Goal: Task Accomplishment & Management: Use online tool/utility

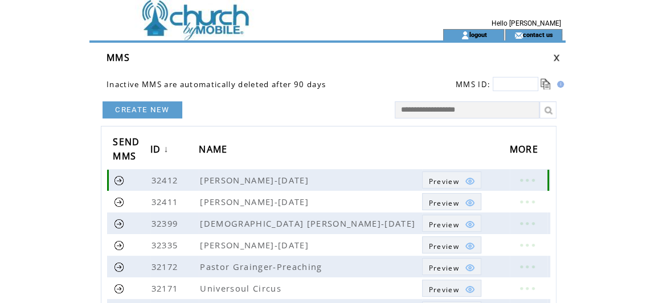
click at [446, 177] on span "Preview" at bounding box center [443, 182] width 30 height 10
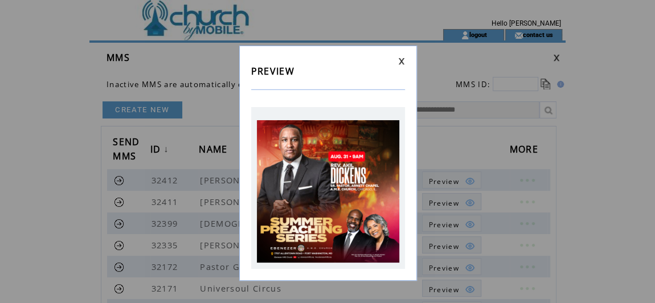
click at [400, 59] on link at bounding box center [401, 61] width 7 height 7
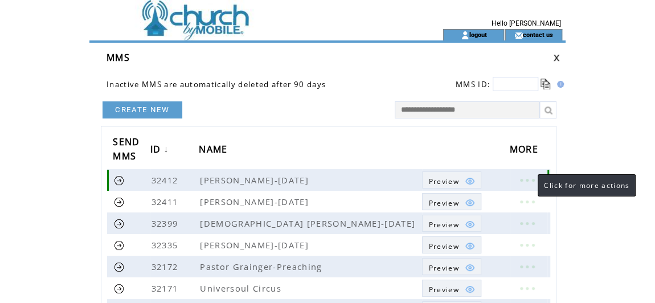
click at [526, 175] on link at bounding box center [527, 180] width 34 height 15
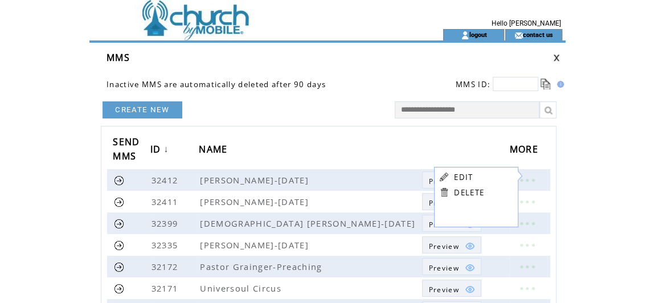
click at [469, 174] on link "EDIT" at bounding box center [463, 177] width 19 height 10
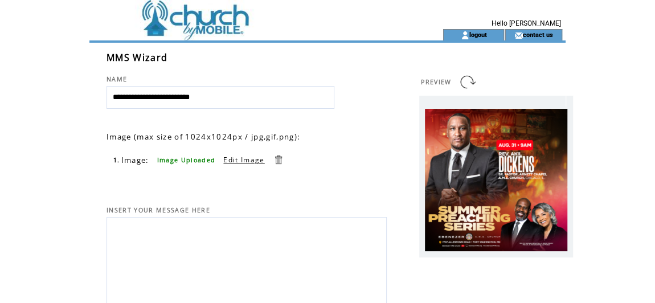
click at [260, 231] on textarea at bounding box center [247, 258] width 268 height 77
paste textarea "**********"
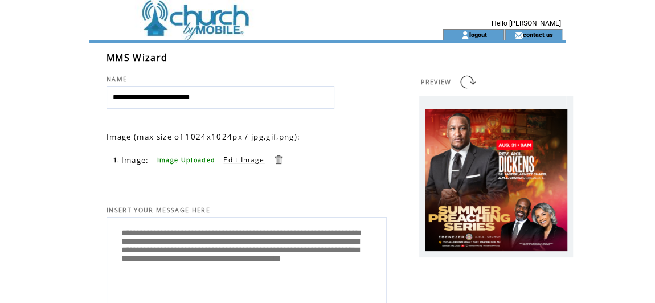
type textarea "**********"
click at [467, 79] on link at bounding box center [467, 82] width 18 height 18
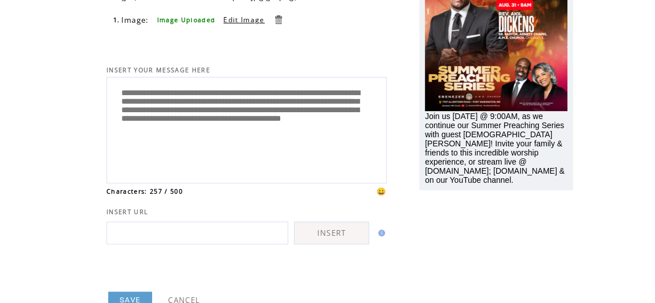
scroll to position [155, 0]
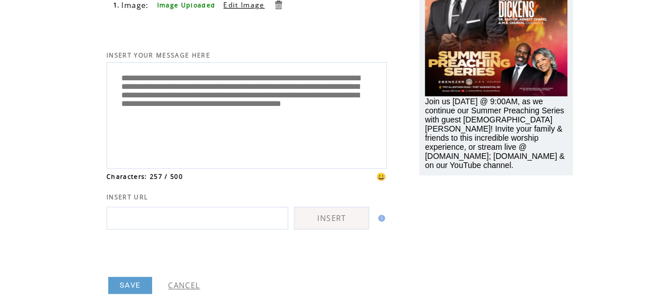
click at [132, 281] on link "SAVE" at bounding box center [130, 285] width 44 height 17
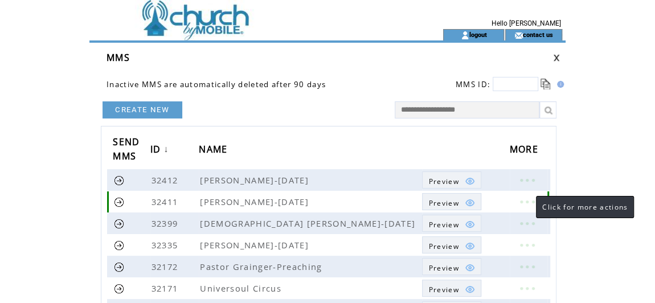
click at [525, 198] on link at bounding box center [527, 201] width 34 height 15
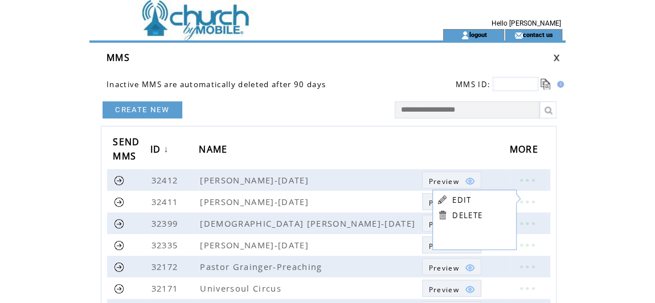
click at [460, 198] on link "EDIT" at bounding box center [461, 200] width 19 height 10
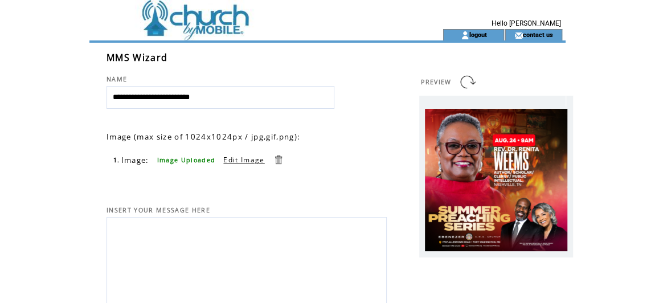
click at [163, 234] on textarea at bounding box center [247, 258] width 268 height 77
paste textarea "**********"
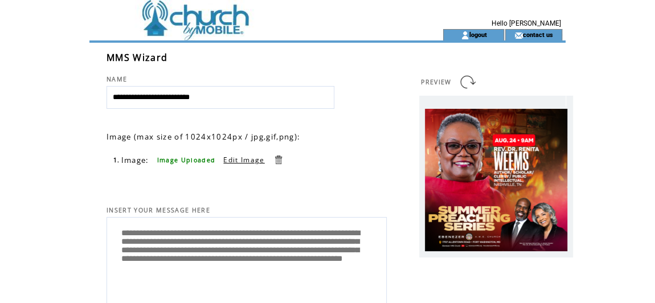
type textarea "**********"
click at [466, 80] on link at bounding box center [467, 82] width 18 height 18
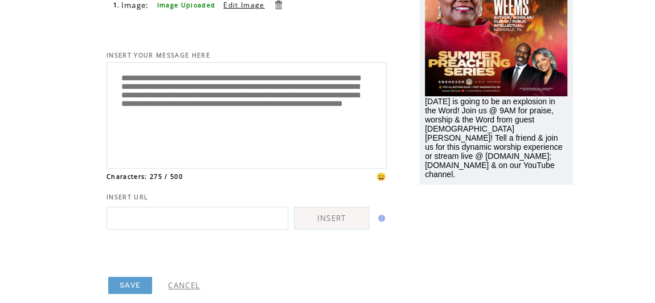
scroll to position [182, 0]
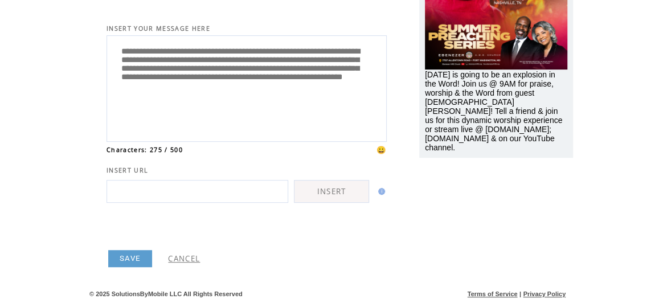
click at [132, 254] on link "SAVE" at bounding box center [130, 258] width 44 height 17
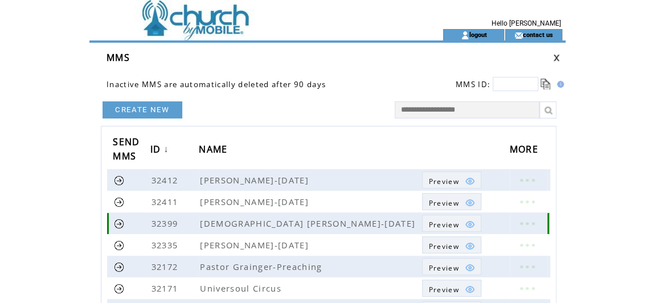
click at [441, 220] on span "Preview" at bounding box center [443, 225] width 30 height 10
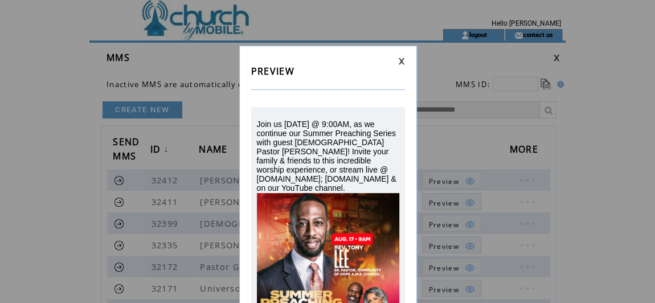
click at [400, 61] on link at bounding box center [401, 61] width 7 height 7
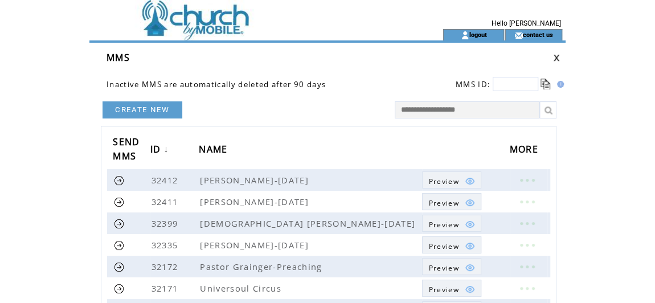
click at [555, 56] on link at bounding box center [556, 57] width 7 height 7
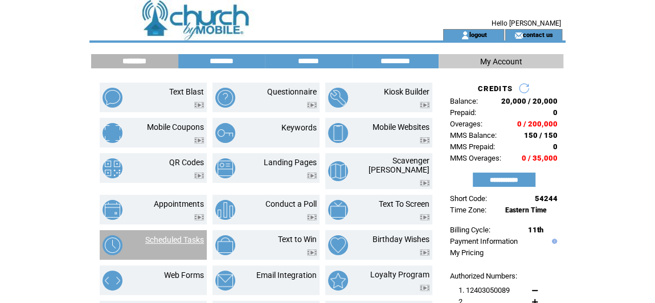
click at [178, 235] on link "Scheduled Tasks" at bounding box center [174, 239] width 59 height 9
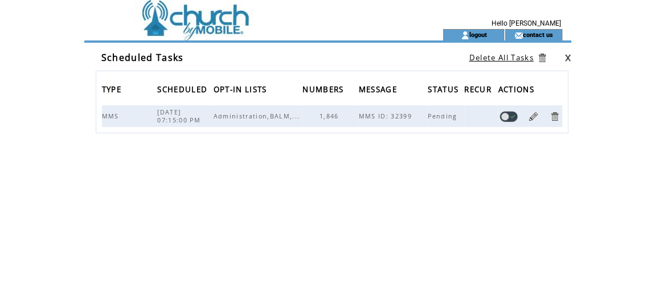
click at [567, 55] on link at bounding box center [567, 57] width 7 height 7
